Goal: Use online tool/utility: Utilize a website feature to perform a specific function

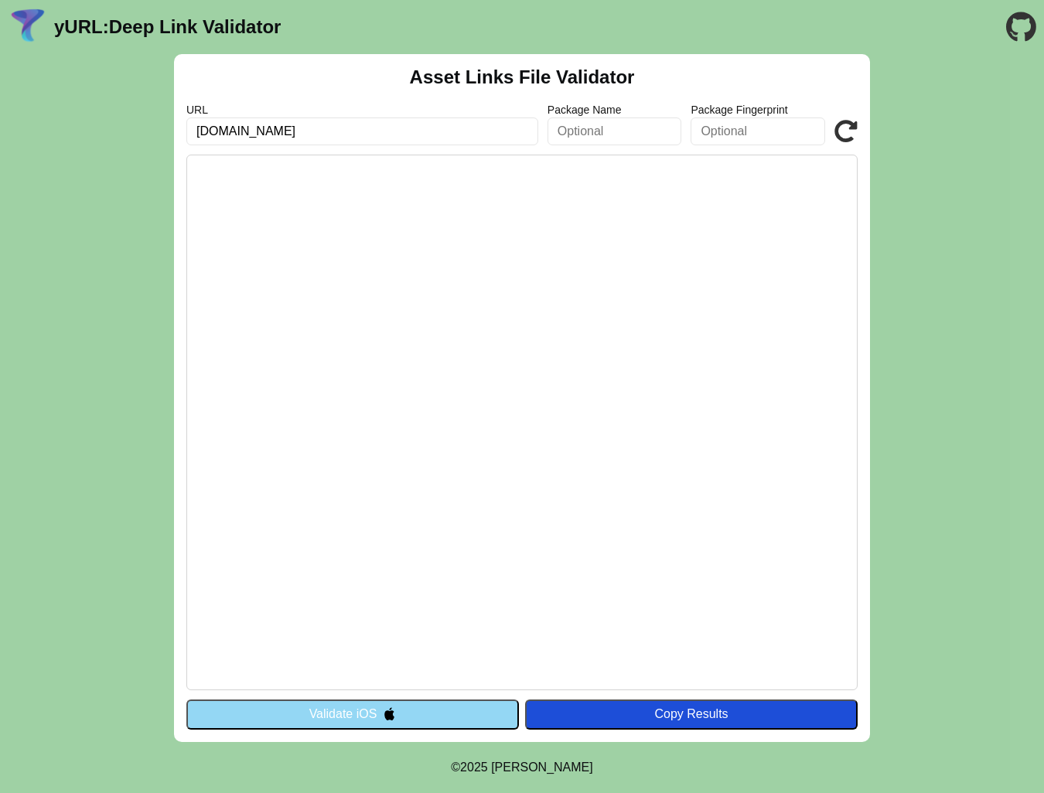
type input "[DOMAIN_NAME]"
click at [582, 135] on input "text" at bounding box center [614, 132] width 135 height 28
click at [614, 128] on input "text" at bounding box center [614, 132] width 135 height 28
paste input "com.mukuru.customer.android"
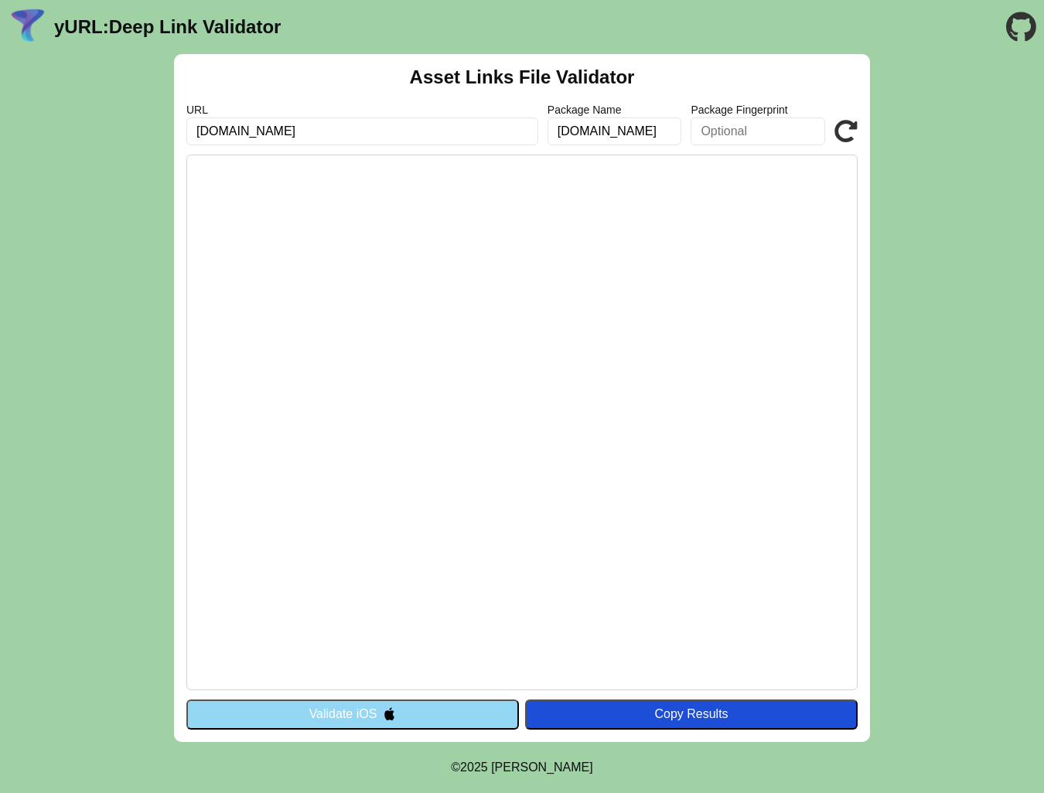
type input "com.mukuru.customer.android"
click at [724, 131] on input "text" at bounding box center [758, 132] width 135 height 28
click at [769, 129] on input "text" at bounding box center [758, 132] width 135 height 28
click at [611, 140] on input "com.mukuru.customer.android" at bounding box center [614, 132] width 135 height 28
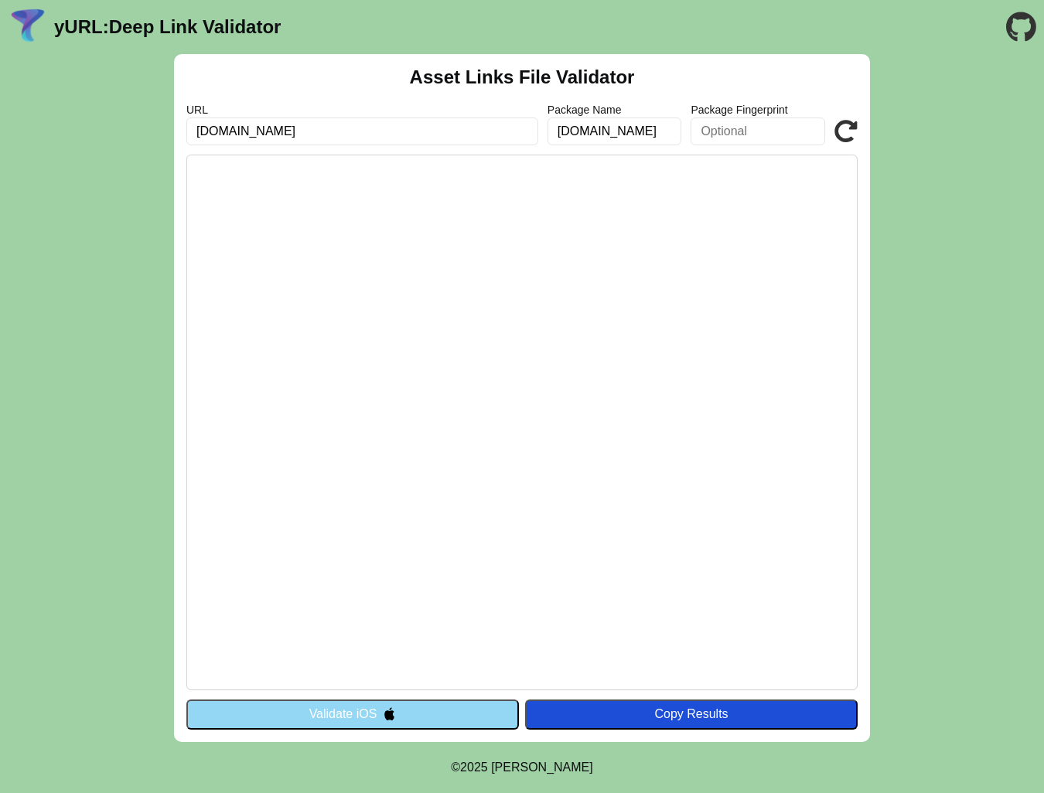
click at [835, 125] on icon at bounding box center [845, 131] width 23 height 23
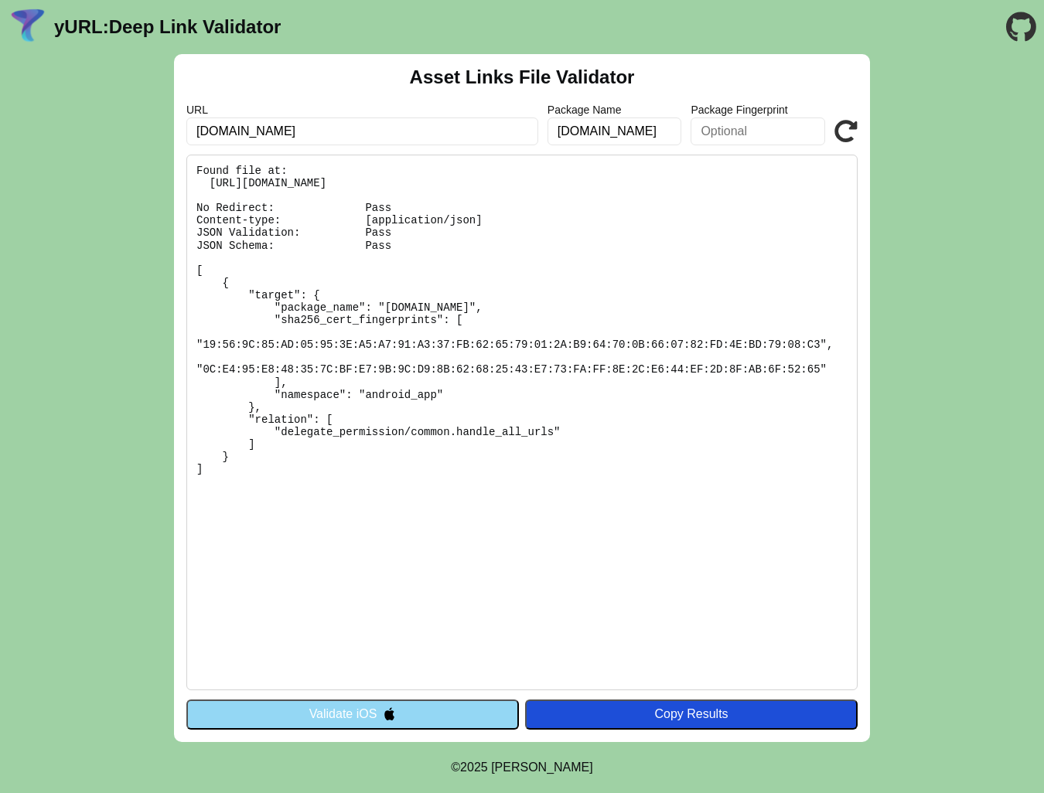
click at [749, 132] on input "text" at bounding box center [758, 132] width 135 height 28
click at [617, 133] on input "[DOMAIN_NAME]" at bounding box center [614, 132] width 135 height 28
click at [601, 133] on input "com.mukuru.customer.android" at bounding box center [614, 132] width 135 height 28
drag, startPoint x: 339, startPoint y: 130, endPoint x: 145, endPoint y: 123, distance: 195.0
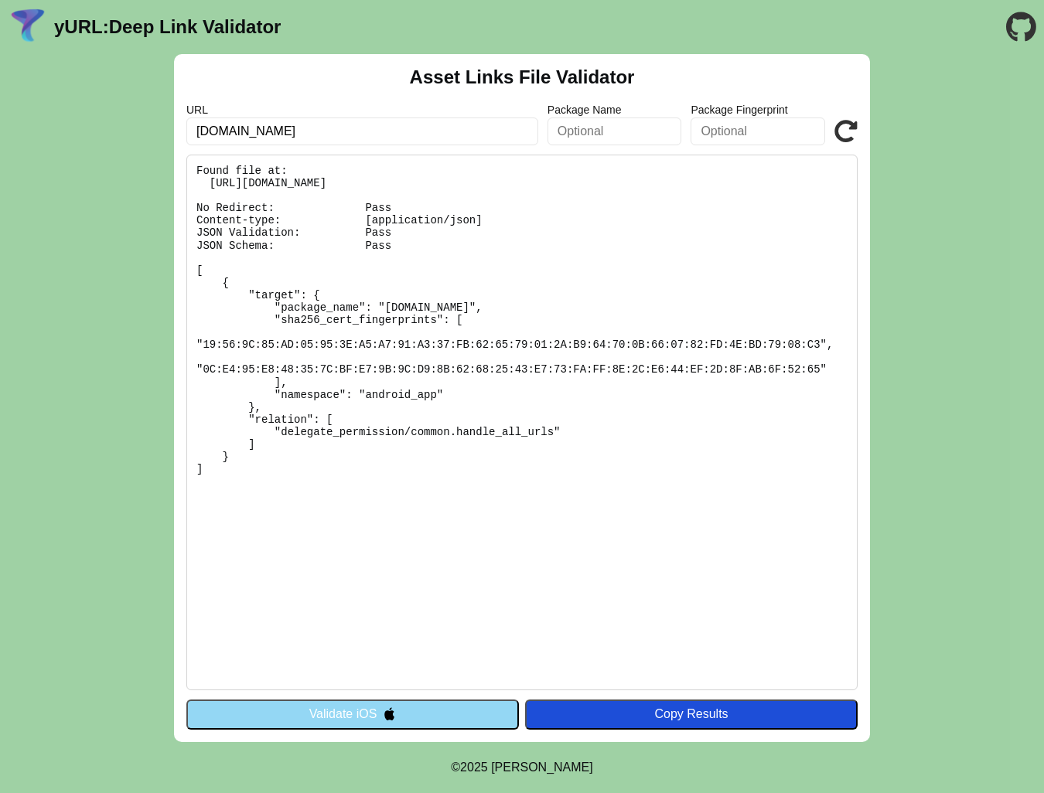
click at [145, 123] on div "Asset Links File Validator URL online.mukuru.com Package Name Package Fingerpri…" at bounding box center [522, 398] width 1044 height 688
paste input "/online-staging.app-stg.mukuru.io"
type input "online-staging.app-stg.mukuru.io"
click at [850, 128] on icon at bounding box center [845, 131] width 23 height 23
click at [389, 130] on input "online-staging.app-stg.mukuru.io" at bounding box center [362, 132] width 352 height 28
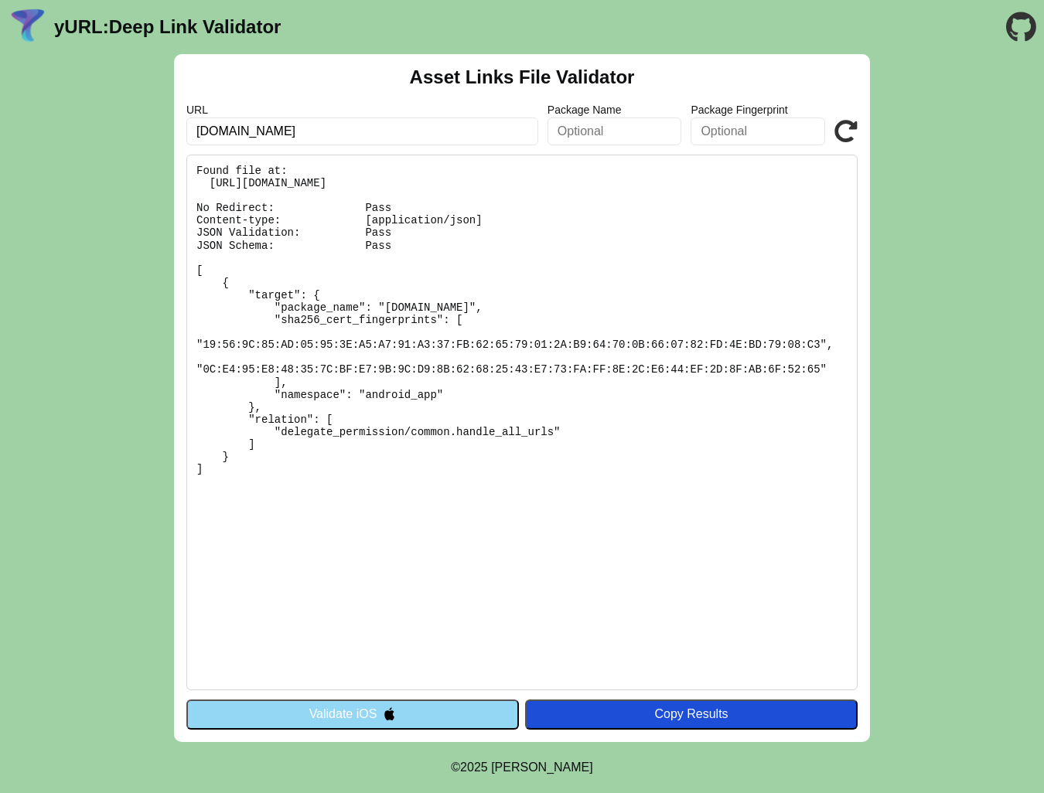
paste input "/truelayer-payment-handler.app-prd.mukuru.io"
paste input "text"
type input "[DOMAIN_NAME]"
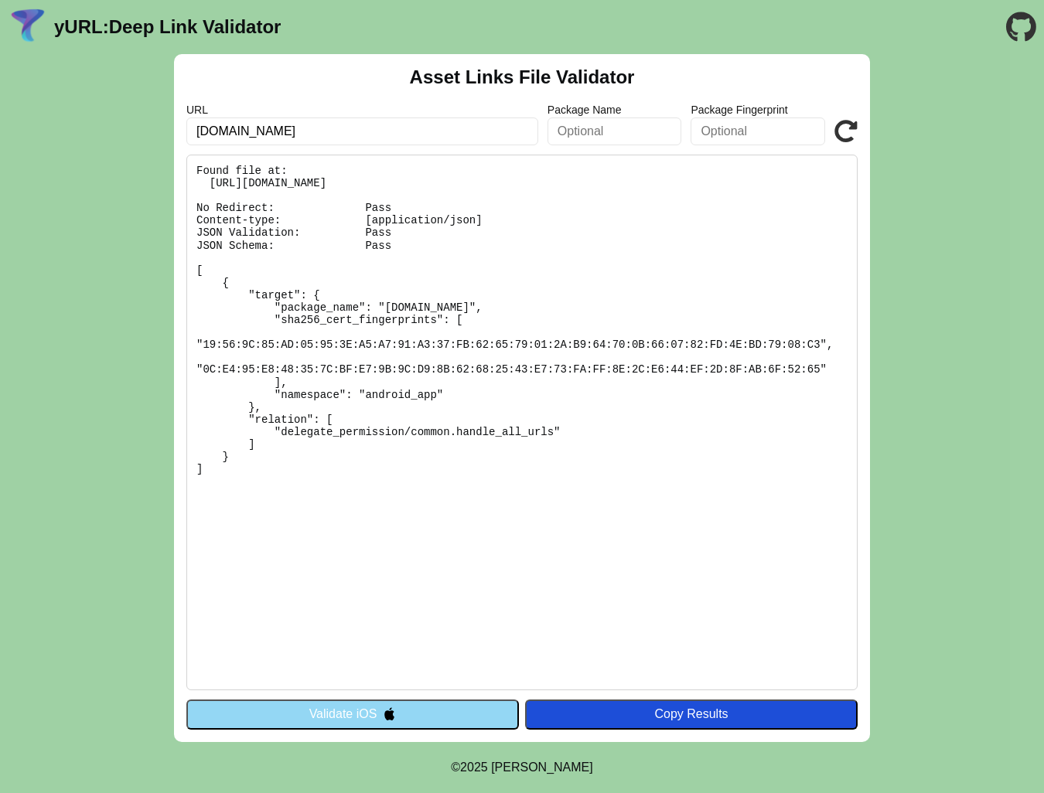
click at [851, 123] on icon at bounding box center [845, 131] width 23 height 23
